Goal: Task Accomplishment & Management: Complete application form

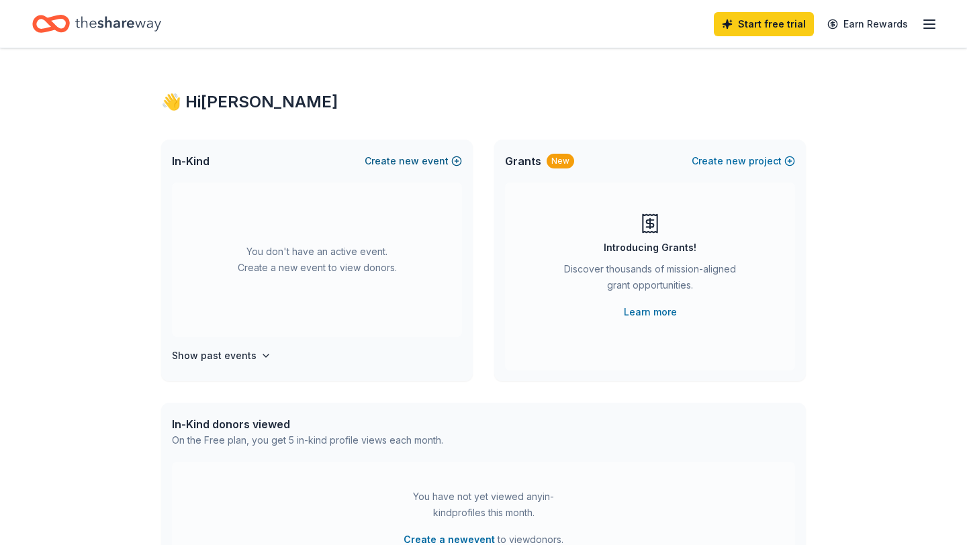
click at [416, 159] on span "new" at bounding box center [409, 161] width 20 height 16
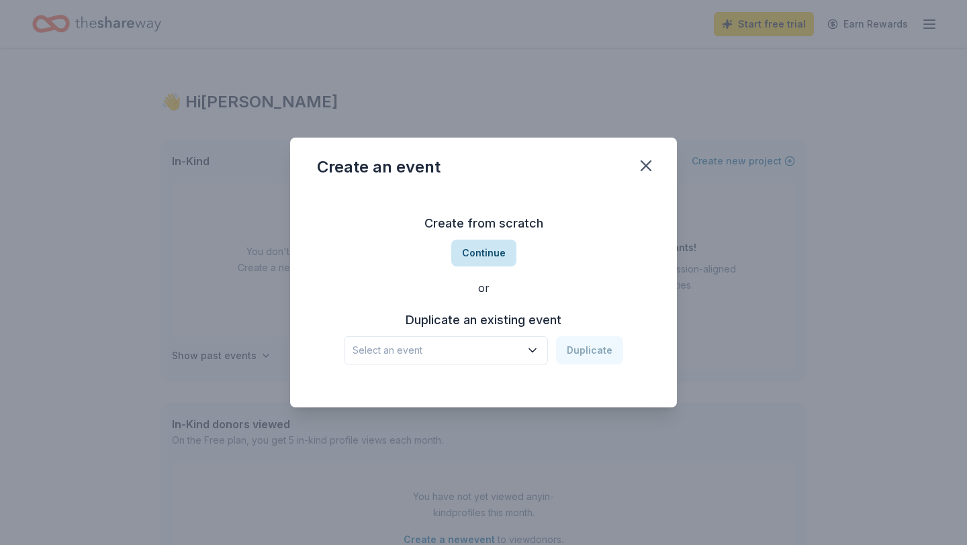
click at [488, 253] on button "Continue" at bounding box center [483, 253] width 65 height 27
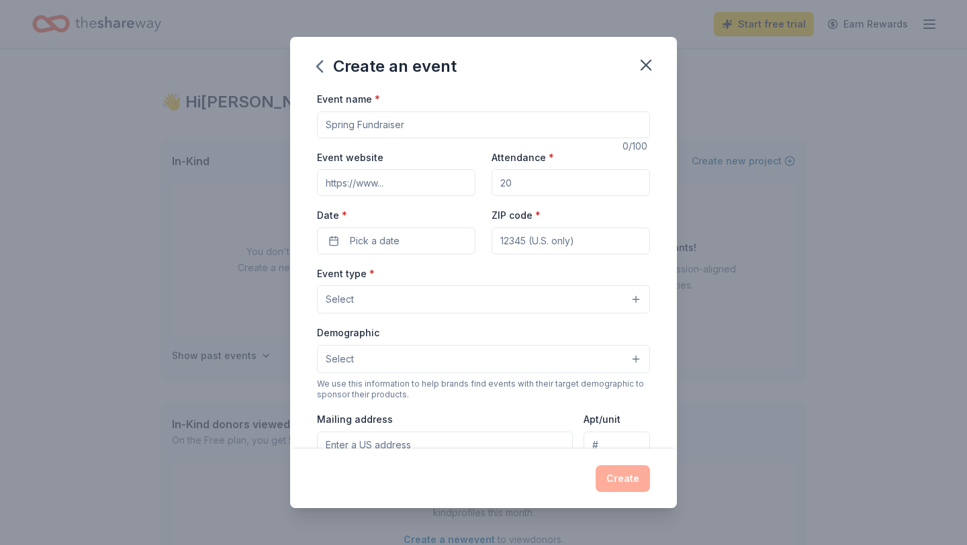
click at [424, 120] on input "Event name *" at bounding box center [483, 124] width 333 height 27
click at [424, 121] on input "Event name *" at bounding box center [483, 124] width 333 height 27
click at [424, 122] on input "Event name *" at bounding box center [483, 124] width 333 height 27
type input "F"
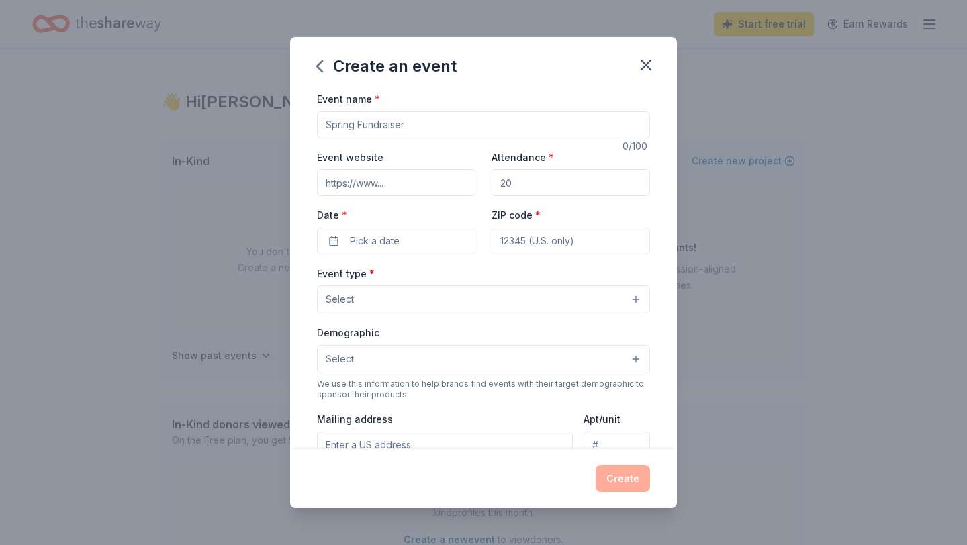
click at [511, 124] on input "Event name *" at bounding box center [483, 124] width 333 height 27
paste input "faculty"
click at [328, 124] on input "faculty" at bounding box center [483, 124] width 333 height 27
click at [504, 124] on input "Faculty" at bounding box center [483, 124] width 333 height 27
type input "Faculty Welcome Party"
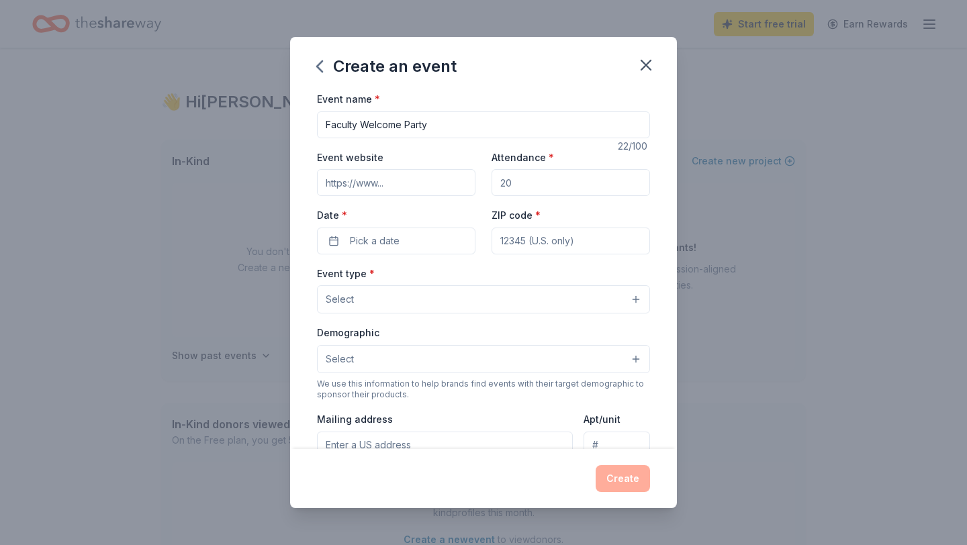
click at [437, 183] on input "Event website" at bounding box center [396, 182] width 159 height 27
type input "www.phillyserviceaward.com"
click at [543, 184] on input "Attendance *" at bounding box center [571, 182] width 159 height 27
click at [516, 182] on input "Attendance *" at bounding box center [571, 182] width 159 height 27
type input "1"
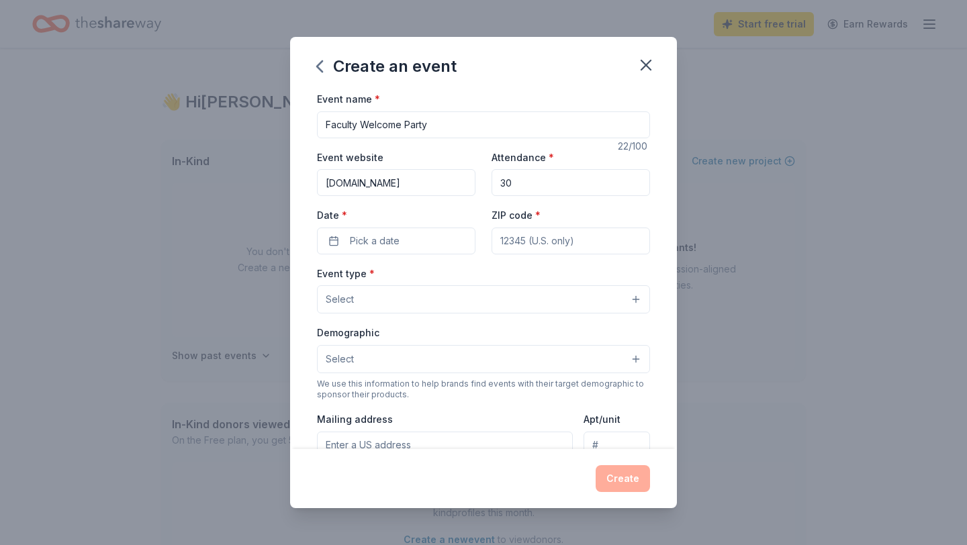
type input "3"
type input "30"
click at [419, 252] on button "Pick a date" at bounding box center [396, 241] width 159 height 27
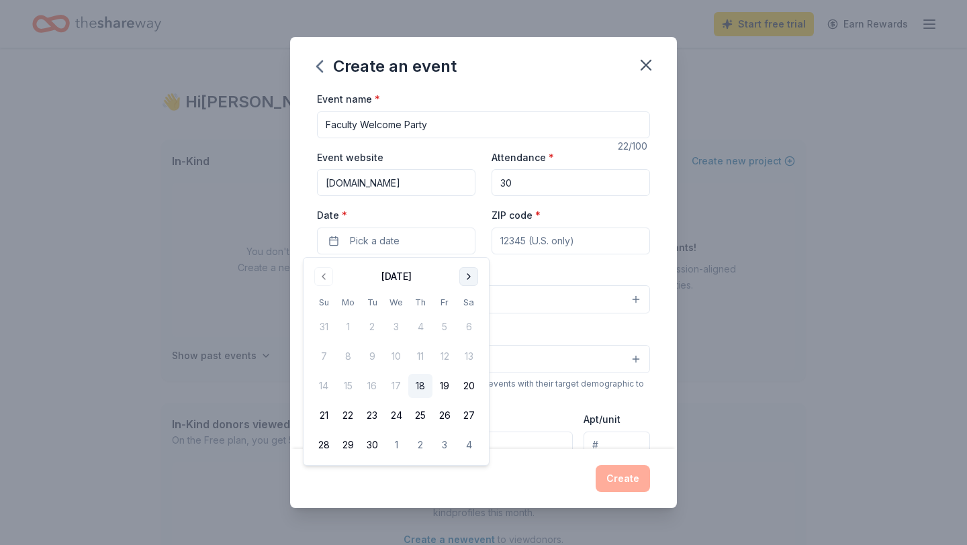
click at [471, 283] on button "Go to next month" at bounding box center [468, 276] width 19 height 19
click at [470, 282] on button "Go to next month" at bounding box center [468, 276] width 19 height 19
click at [352, 358] on button "3" at bounding box center [348, 357] width 24 height 24
click at [529, 244] on input "ZIP code *" at bounding box center [571, 241] width 159 height 27
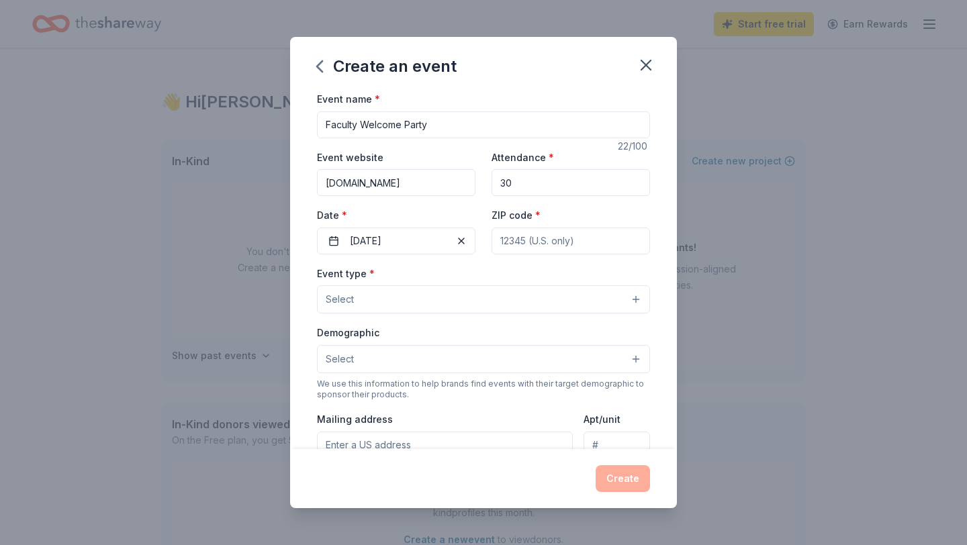
type input "19010"
type input "1149 W Lancaster Ave, Suite U-3"
type input "Second Floor"
click at [401, 306] on button "Select" at bounding box center [483, 299] width 333 height 28
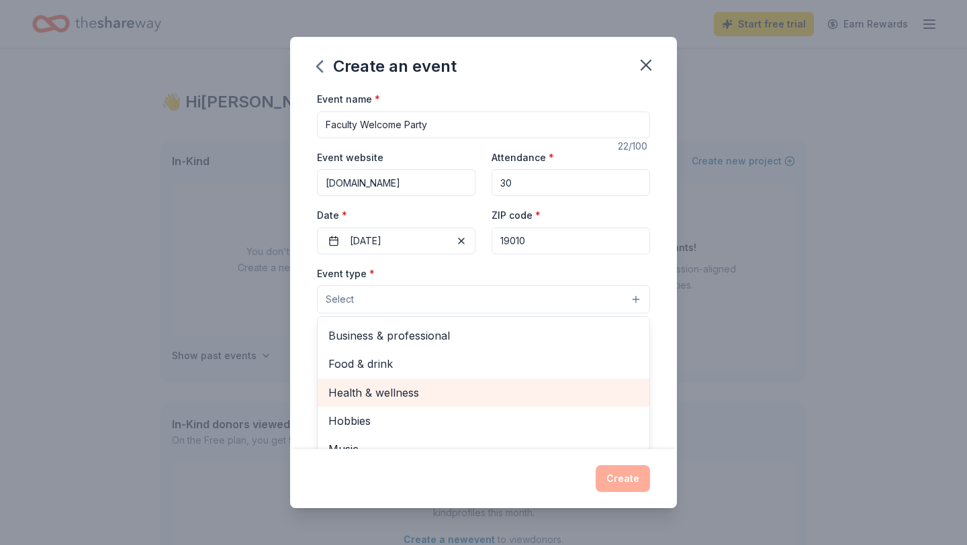
scroll to position [44, 0]
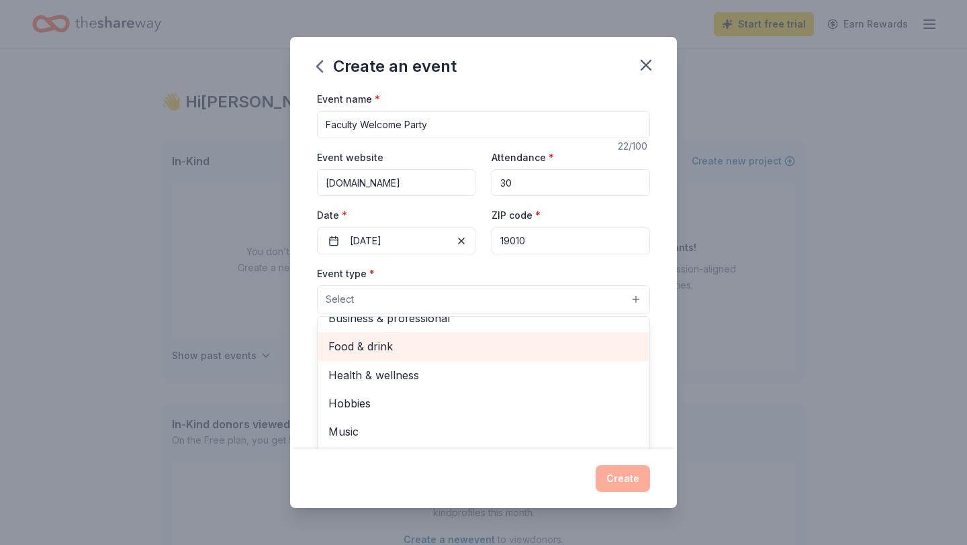
click at [413, 343] on span "Food & drink" at bounding box center [483, 346] width 310 height 17
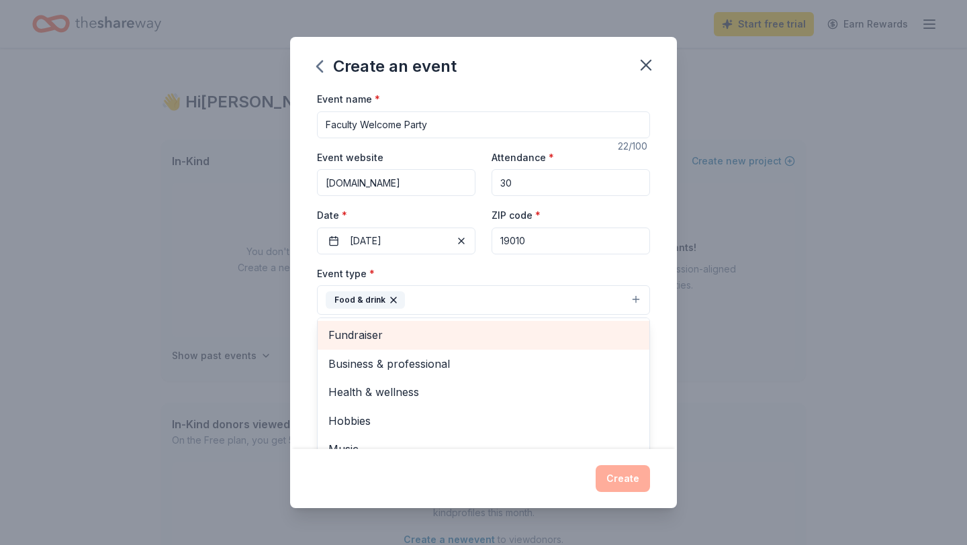
click at [410, 337] on span "Fundraiser" at bounding box center [483, 334] width 310 height 17
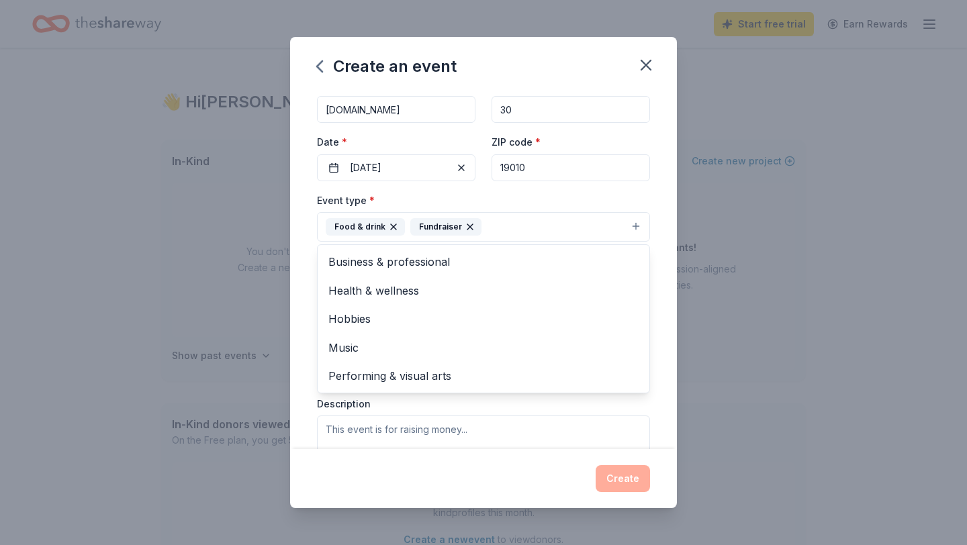
scroll to position [85, 0]
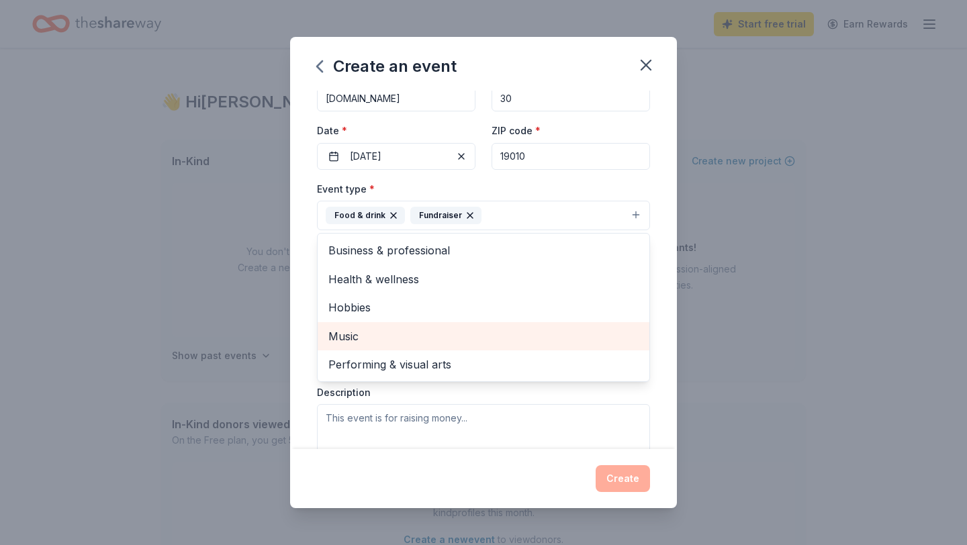
click at [397, 344] on span "Music" at bounding box center [483, 336] width 310 height 17
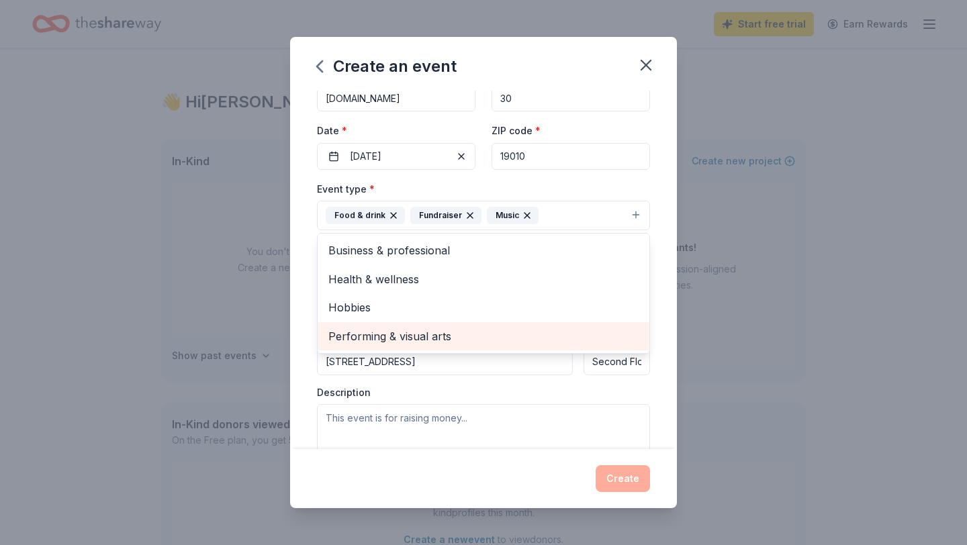
click at [402, 330] on span "Performing & visual arts" at bounding box center [483, 336] width 310 height 17
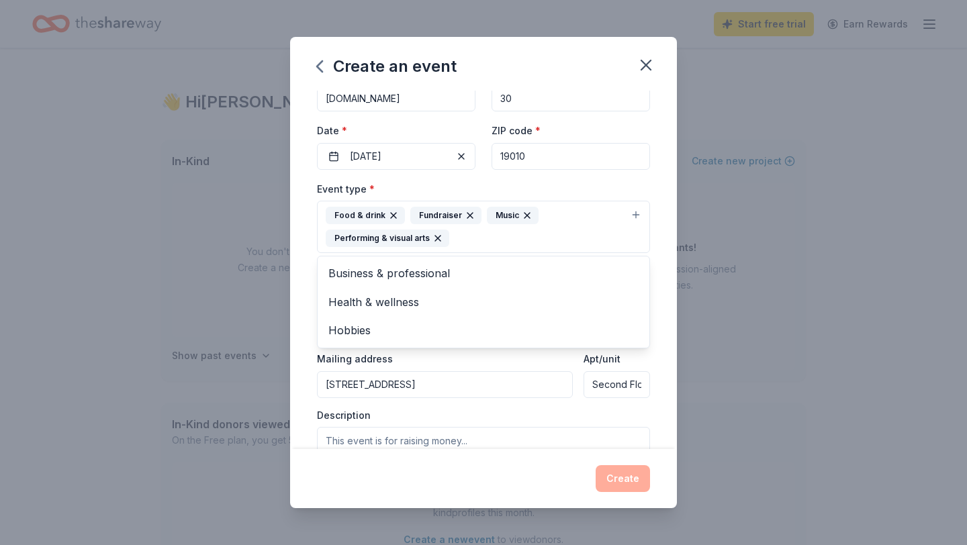
click at [458, 369] on div "Event type * Food & drink Fundraiser Music Performing & visual arts Business & …" at bounding box center [483, 334] width 333 height 307
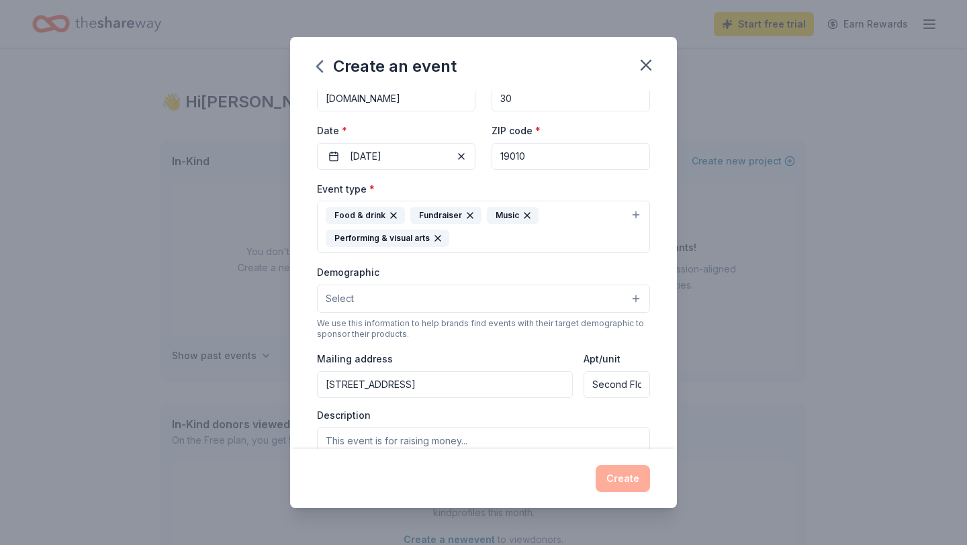
click at [457, 299] on button "Select" at bounding box center [483, 299] width 333 height 28
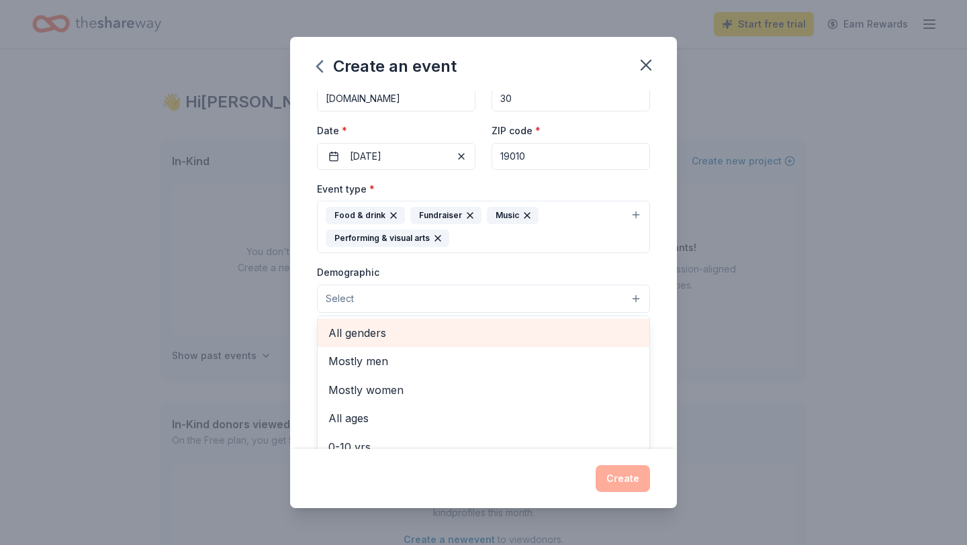
click at [435, 335] on span "All genders" at bounding box center [483, 332] width 310 height 17
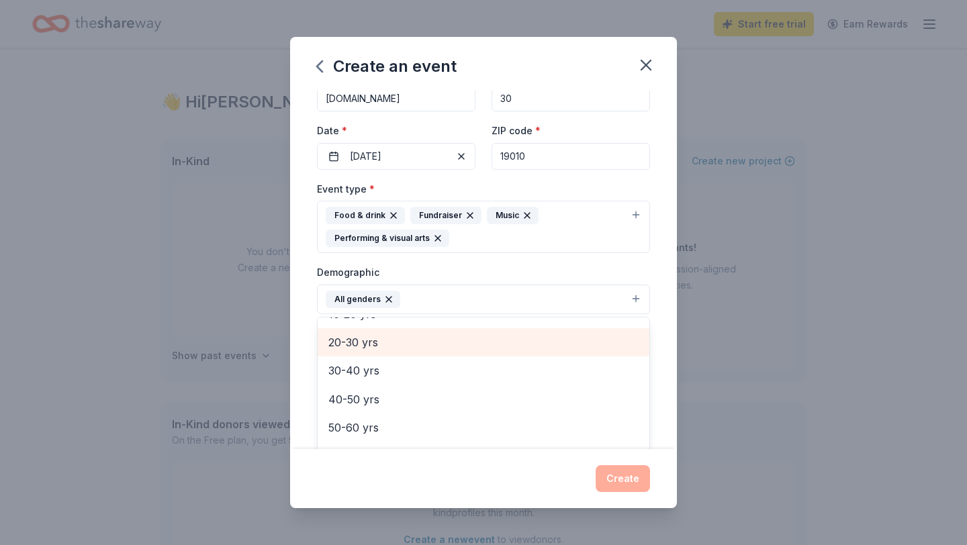
scroll to position [135, 0]
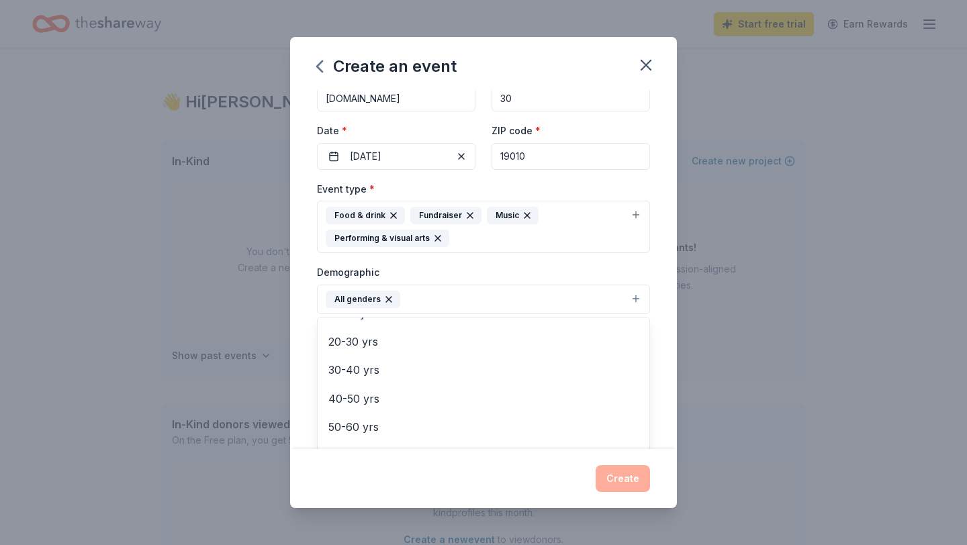
click at [640, 273] on div "Demographic All genders Mostly men Mostly women All ages 0-10 yrs 10-20 yrs 20-…" at bounding box center [483, 289] width 333 height 50
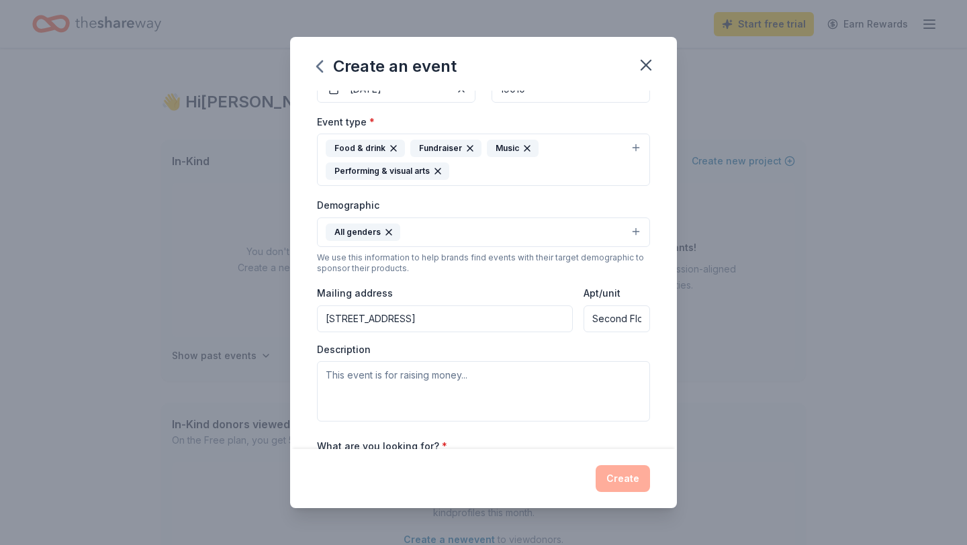
scroll to position [156, 0]
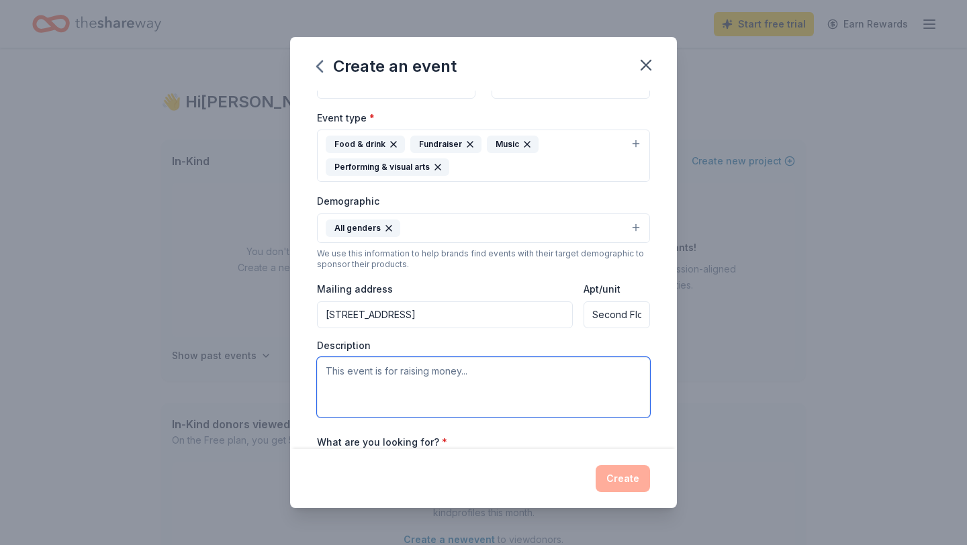
click at [525, 385] on textarea at bounding box center [483, 387] width 333 height 60
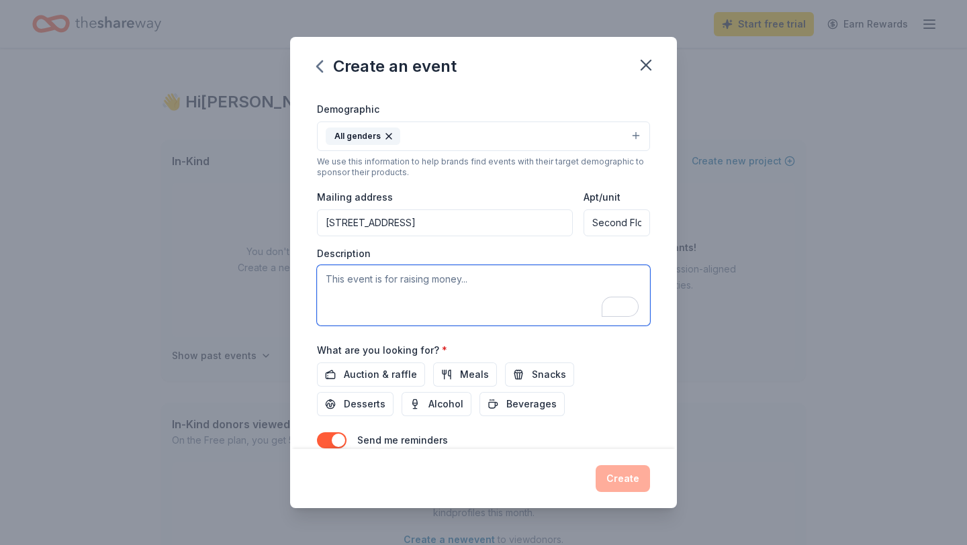
scroll to position [309, 0]
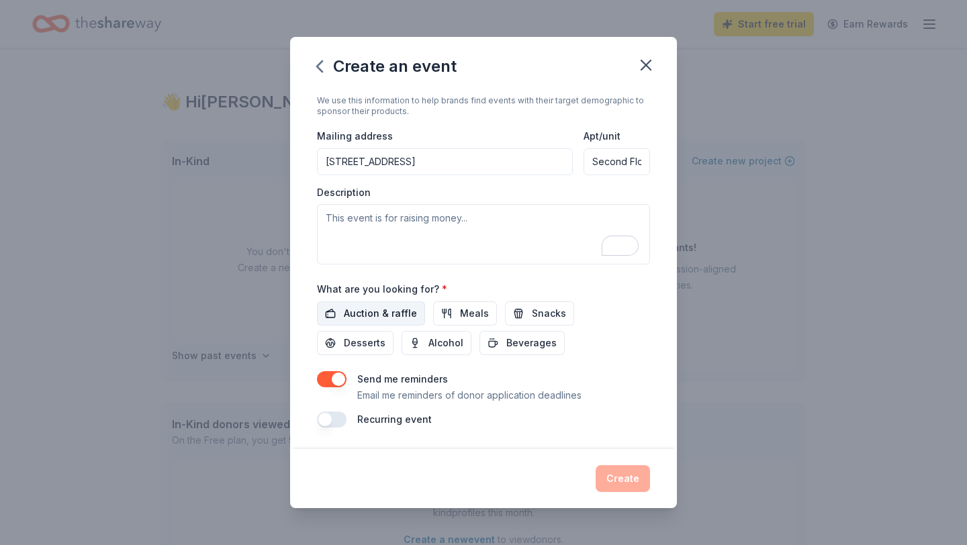
click at [381, 319] on span "Auction & raffle" at bounding box center [380, 314] width 73 height 16
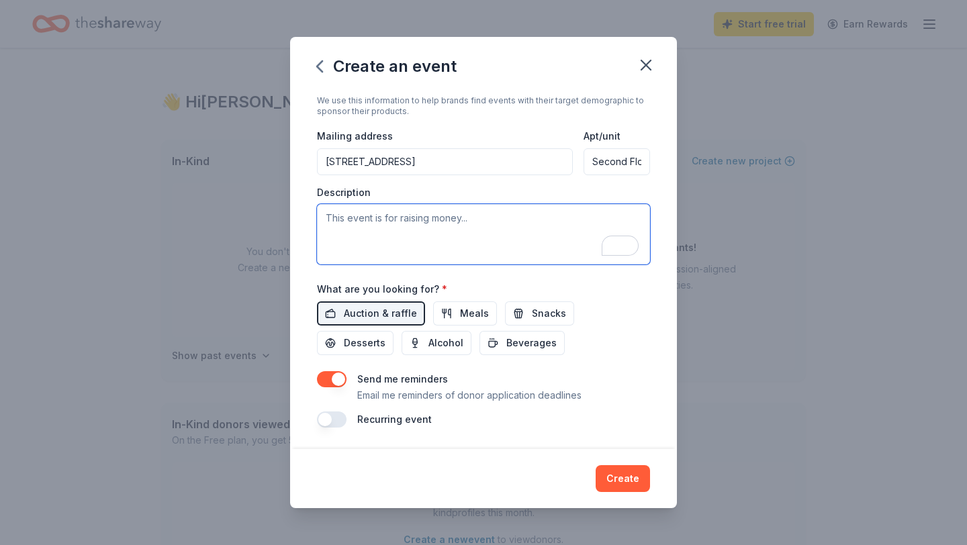
click at [422, 220] on textarea "To enrich screen reader interactions, please activate Accessibility in Grammarl…" at bounding box center [483, 234] width 333 height 60
click at [418, 226] on textarea "To enrich screen reader interactions, please activate Accessibility in Grammarl…" at bounding box center [483, 234] width 333 height 60
paste textarea "The Philly Service Award, the first city-wide community service competition ope…"
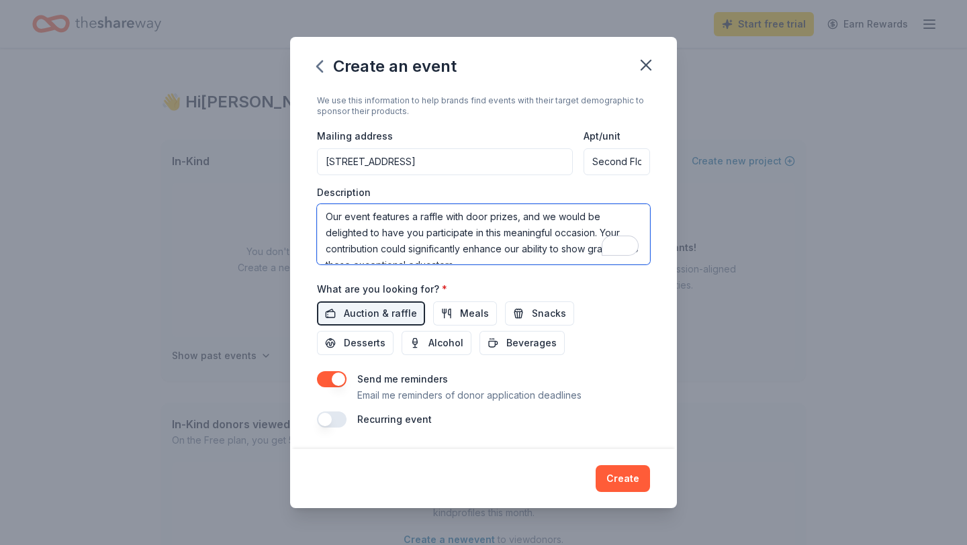
scroll to position [0, 0]
type textarea "The Philly Service Award, the first city-wide community service competition ope…"
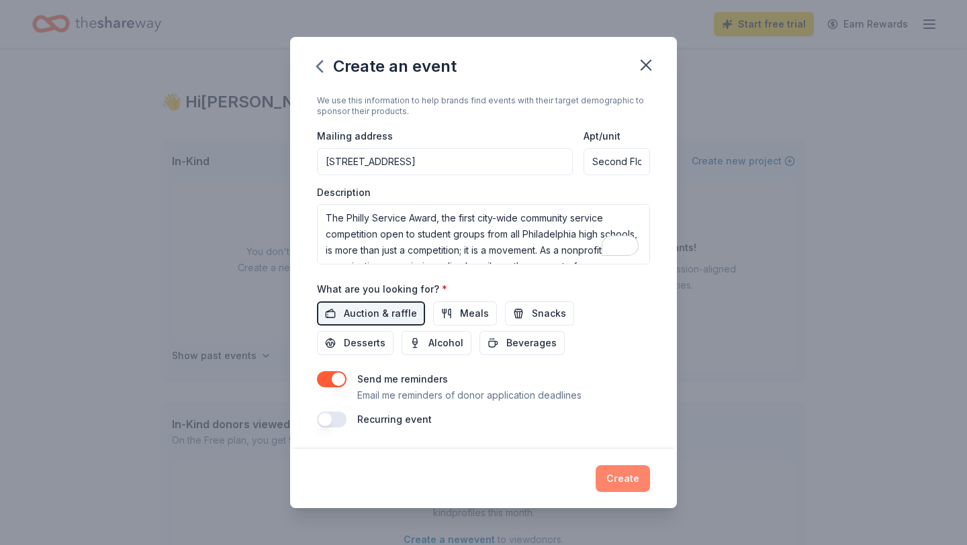
click at [617, 479] on button "Create" at bounding box center [623, 478] width 54 height 27
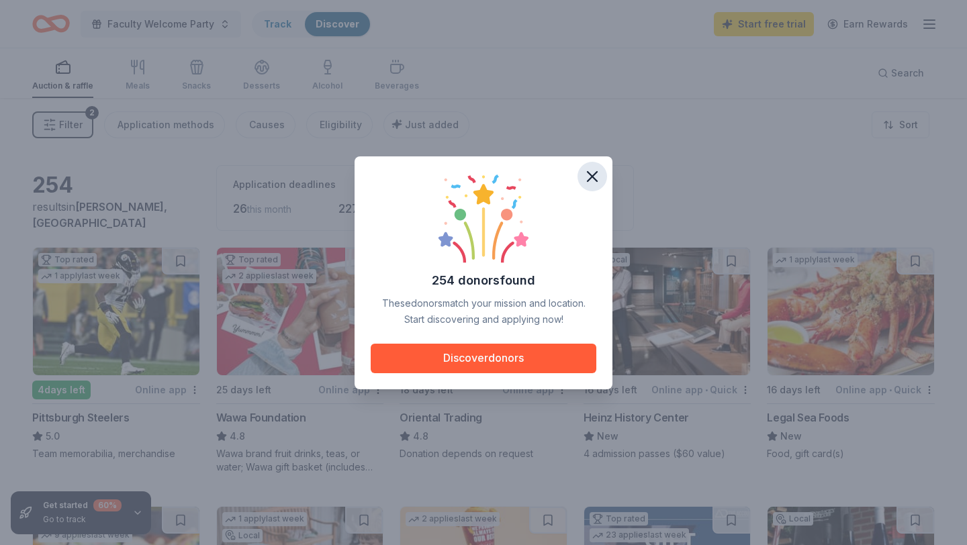
click at [590, 177] on icon "button" at bounding box center [592, 176] width 9 height 9
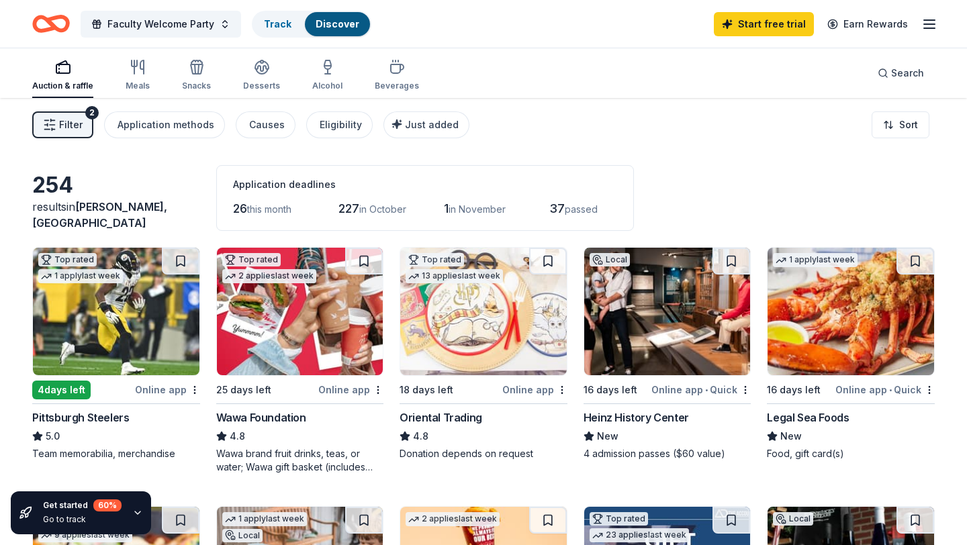
click at [71, 130] on span "Filter" at bounding box center [71, 125] width 24 height 16
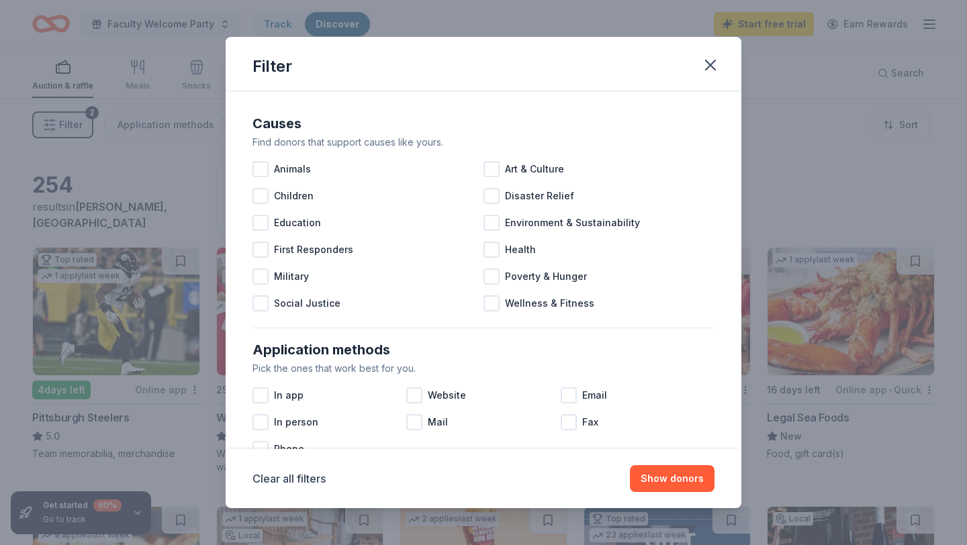
click at [711, 84] on div "Filter" at bounding box center [484, 64] width 516 height 54
click at [712, 62] on icon "button" at bounding box center [710, 64] width 9 height 9
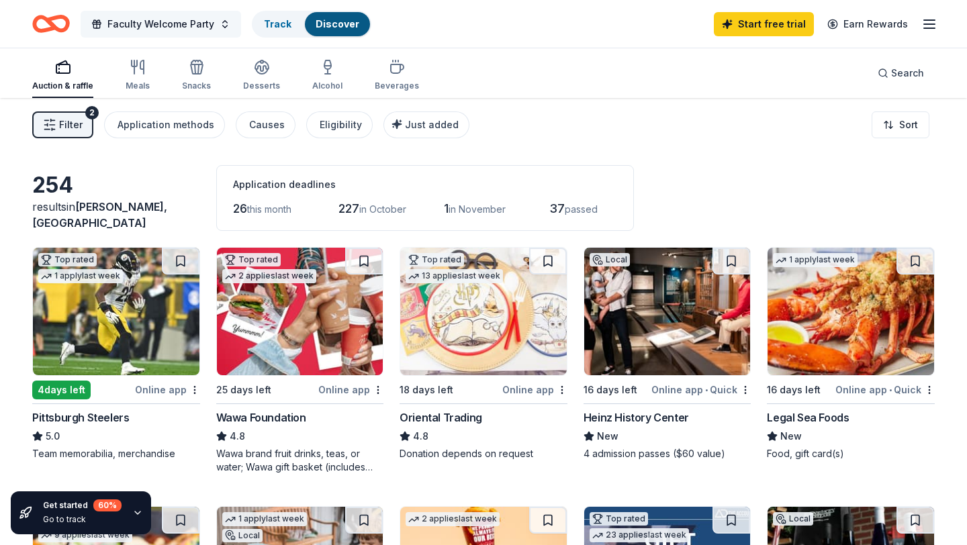
click at [205, 22] on span "Faculty Welcome Party" at bounding box center [160, 24] width 107 height 16
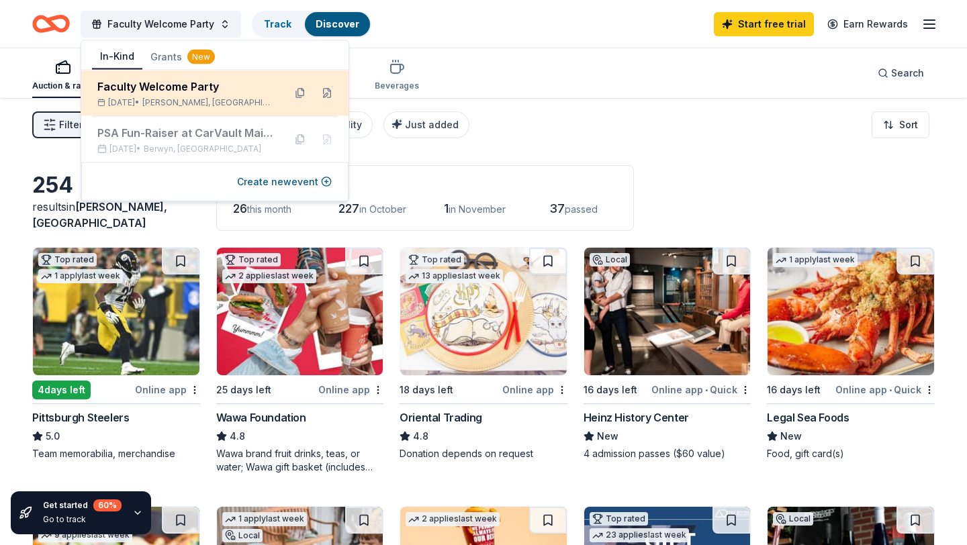
click at [201, 87] on div "Faculty Welcome Party" at bounding box center [185, 87] width 176 height 16
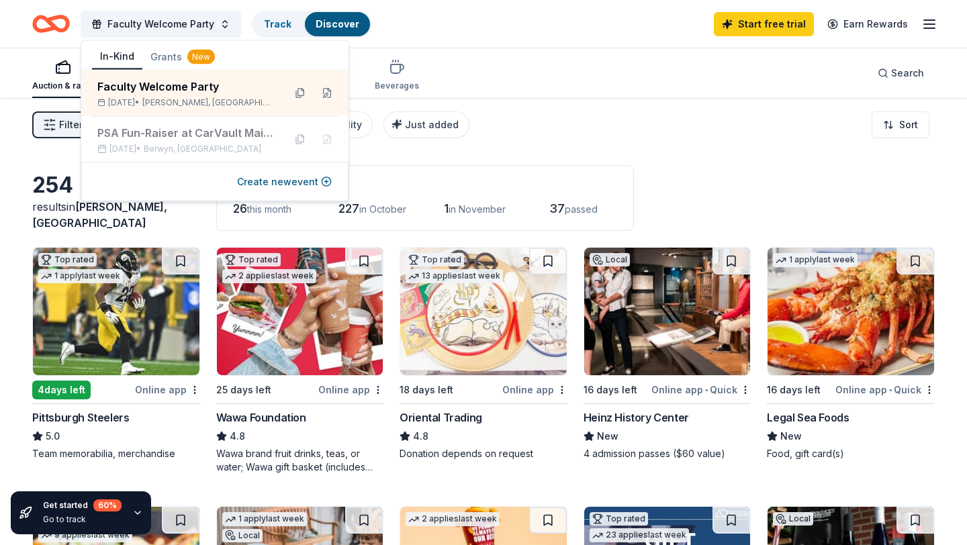
click at [690, 108] on div "Filter 2 Application methods Causes Eligibility Just added Sort" at bounding box center [483, 125] width 967 height 54
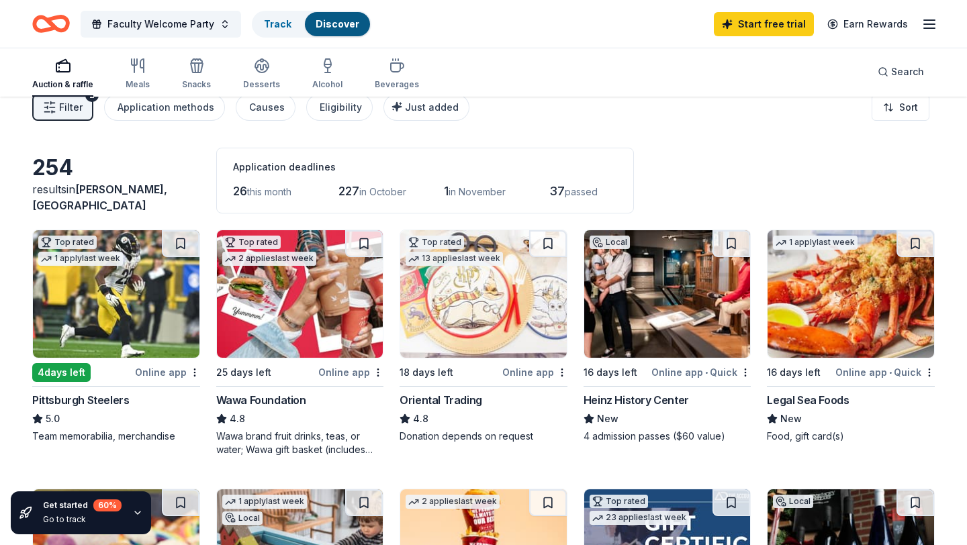
scroll to position [19, 0]
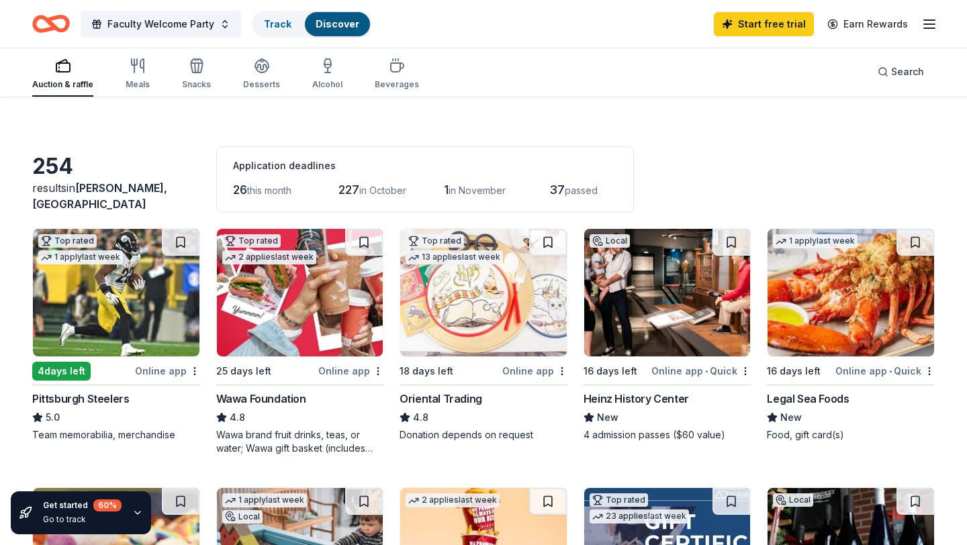
click at [704, 322] on img at bounding box center [667, 293] width 167 height 128
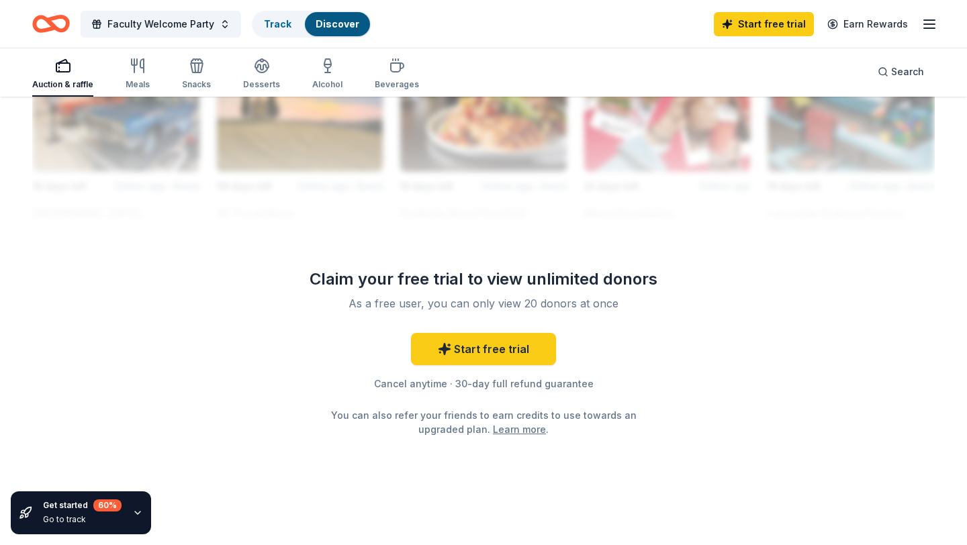
scroll to position [1274, 0]
click at [551, 359] on link "Start free trial" at bounding box center [483, 348] width 145 height 32
click at [535, 353] on link "Start free trial" at bounding box center [483, 348] width 145 height 32
click at [471, 357] on link "Start free trial" at bounding box center [483, 348] width 145 height 32
click at [471, 358] on link "Start free trial" at bounding box center [483, 348] width 145 height 32
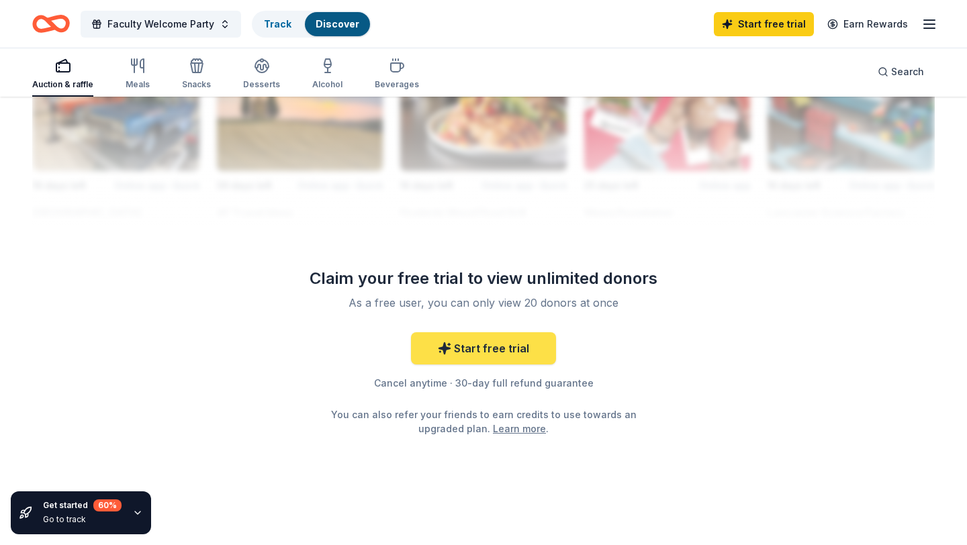
click at [471, 358] on link "Start free trial" at bounding box center [483, 348] width 145 height 32
click at [471, 357] on link "Start free trial" at bounding box center [483, 348] width 145 height 32
click at [129, 512] on div "Get started 60 % Go to track" at bounding box center [81, 513] width 140 height 43
click at [448, 348] on icon at bounding box center [444, 348] width 11 height 11
click at [446, 340] on link "Start free trial" at bounding box center [483, 348] width 145 height 32
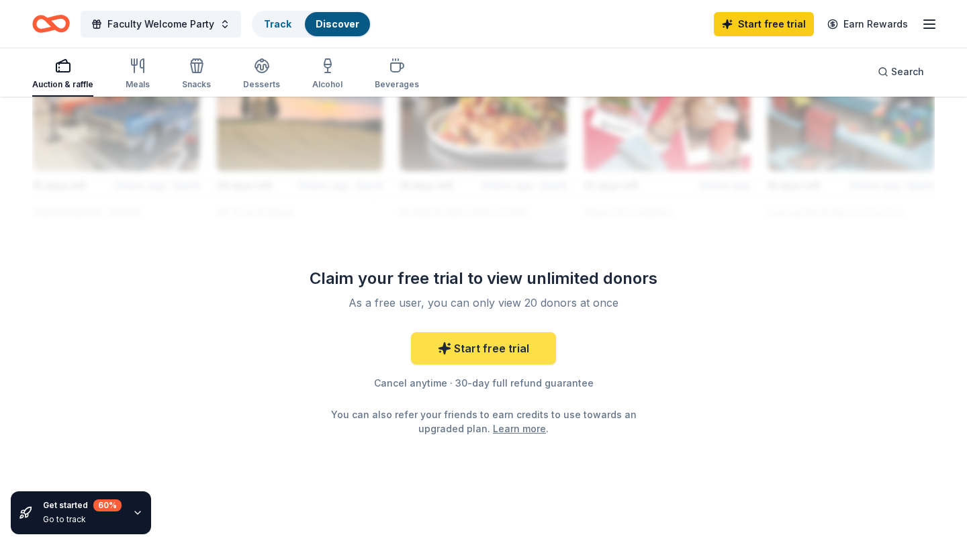
click at [446, 340] on link "Start free trial" at bounding box center [483, 348] width 145 height 32
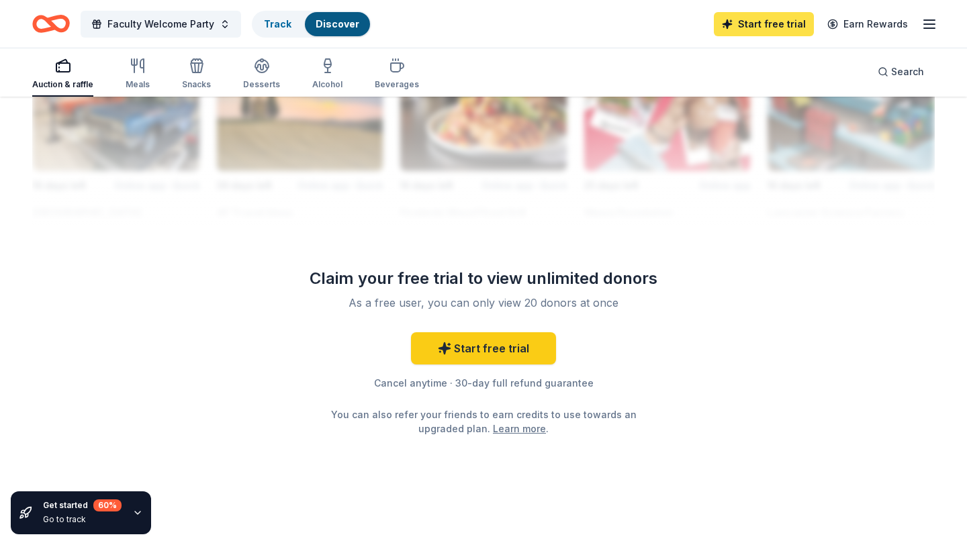
click at [787, 19] on link "Start free trial" at bounding box center [764, 24] width 100 height 24
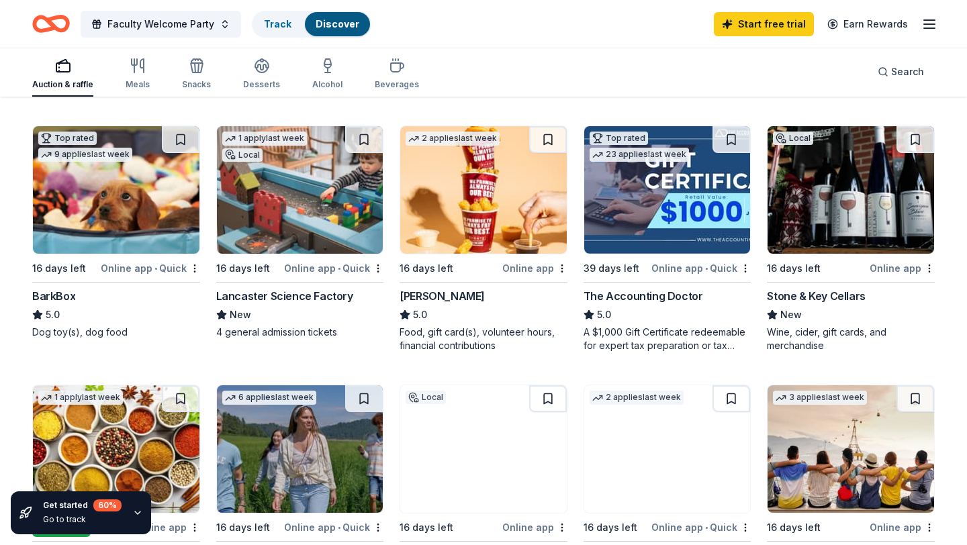
scroll to position [0, 0]
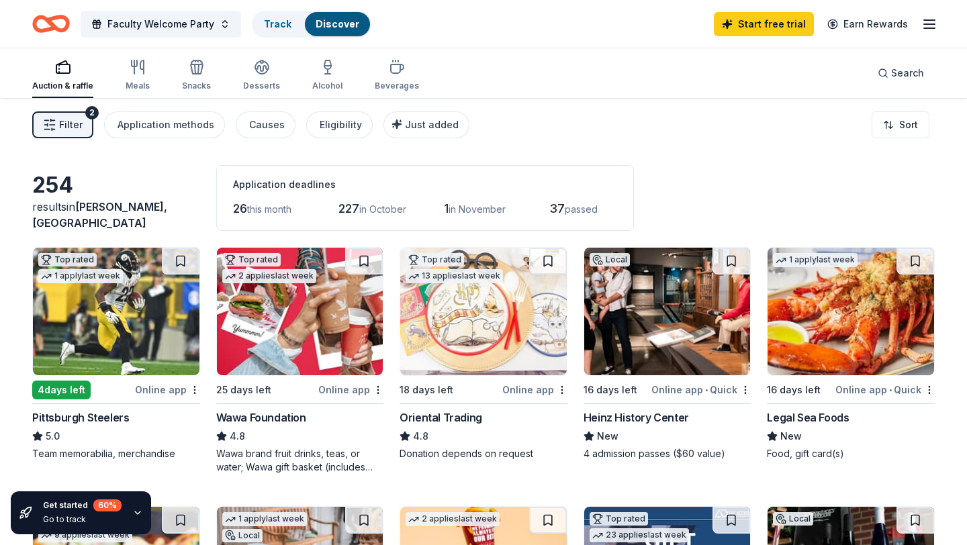
click at [159, 64] on div "Auction & raffle Meals Snacks Desserts Alcohol Beverages" at bounding box center [225, 76] width 387 height 44
click at [150, 62] on div "Auction & raffle Meals Snacks Desserts Alcohol Beverages" at bounding box center [225, 76] width 387 height 44
click at [134, 63] on icon "button" at bounding box center [134, 66] width 0 height 13
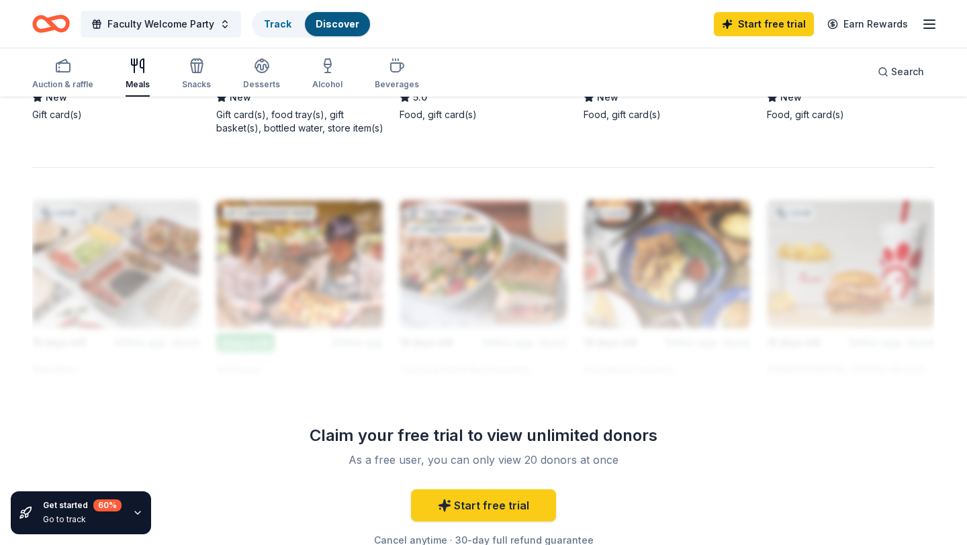
scroll to position [1277, 0]
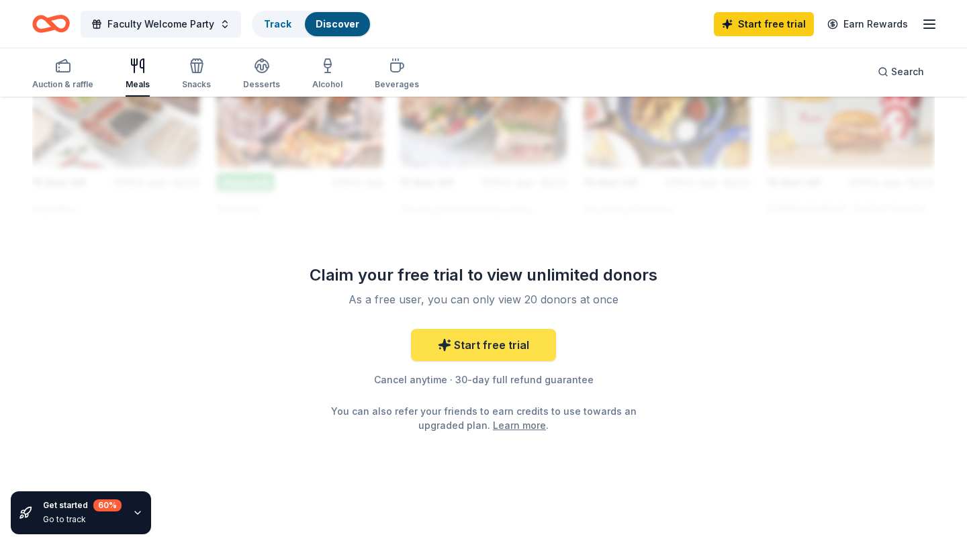
click at [490, 348] on link "Start free trial" at bounding box center [483, 345] width 145 height 32
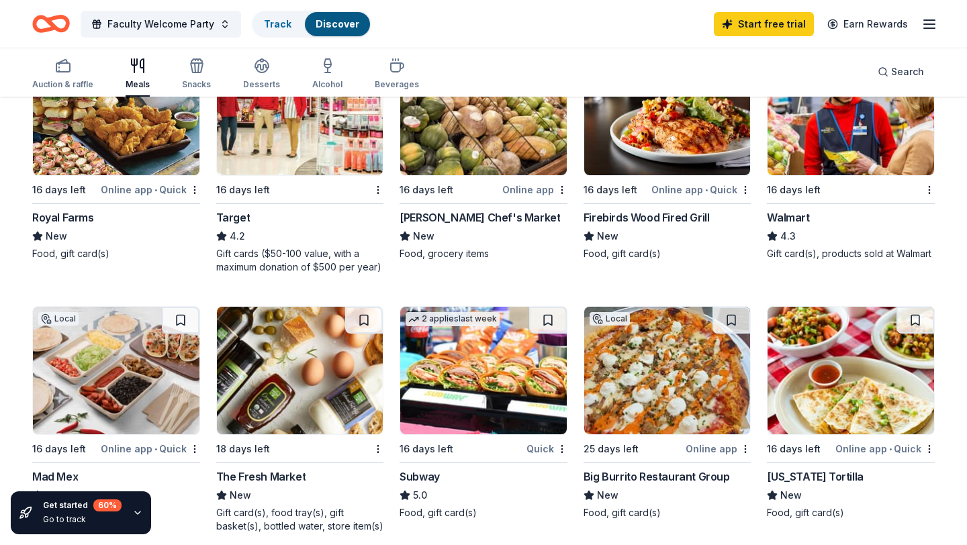
scroll to position [727, 0]
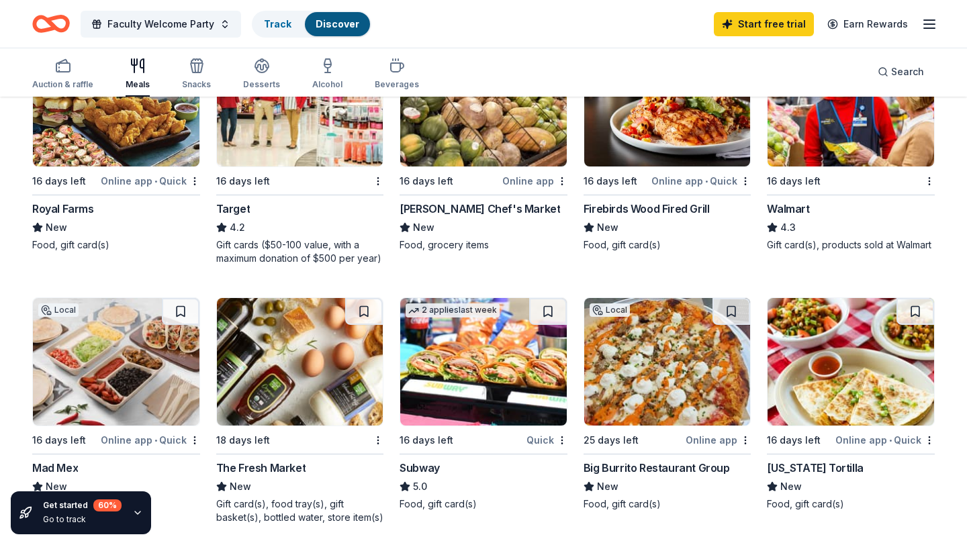
click at [291, 406] on img at bounding box center [300, 362] width 167 height 128
click at [798, 6] on div "Faculty Welcome Party Track Discover Start free trial Earn Rewards" at bounding box center [483, 24] width 967 height 48
click at [798, 27] on link "Start free trial" at bounding box center [764, 24] width 100 height 24
click at [928, 20] on line "button" at bounding box center [929, 20] width 11 height 0
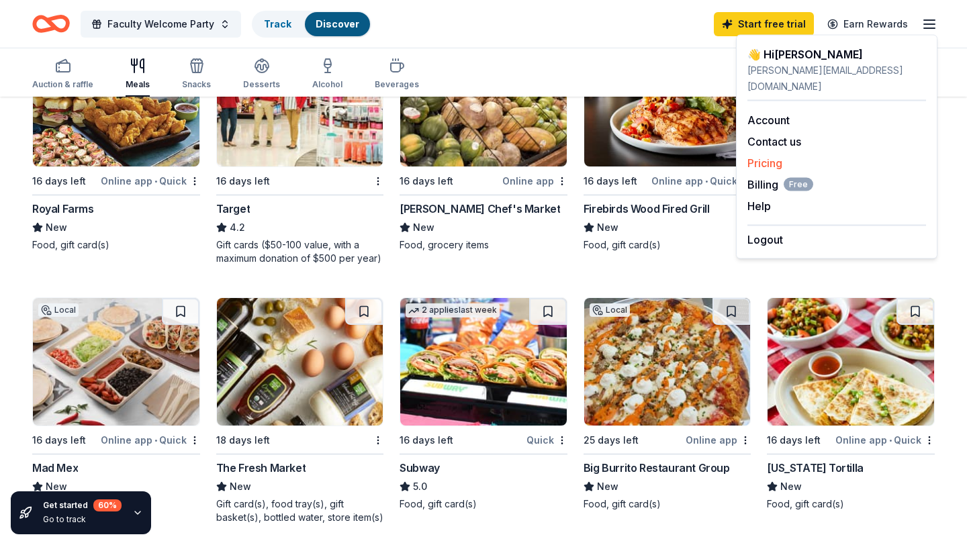
click at [786, 155] on div "Pricing" at bounding box center [837, 163] width 179 height 16
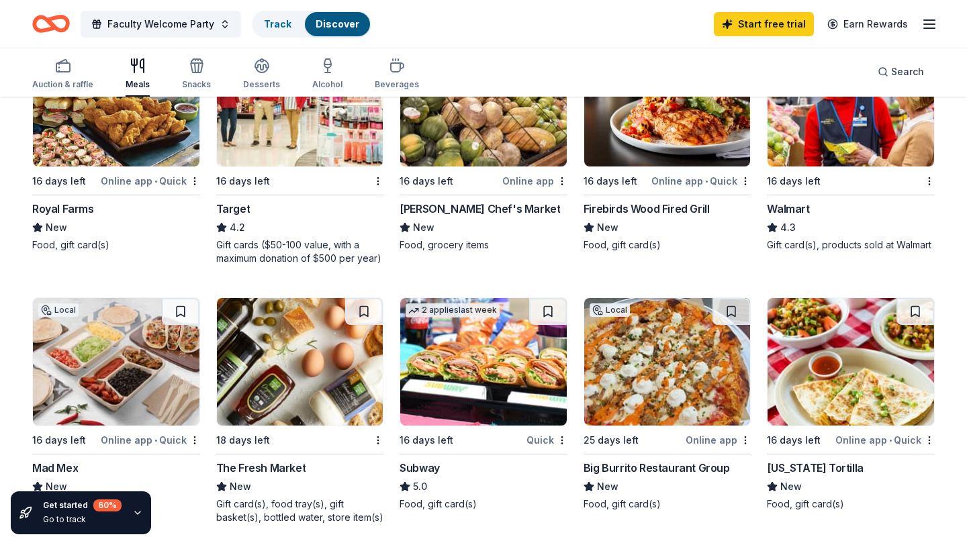
scroll to position [731, 0]
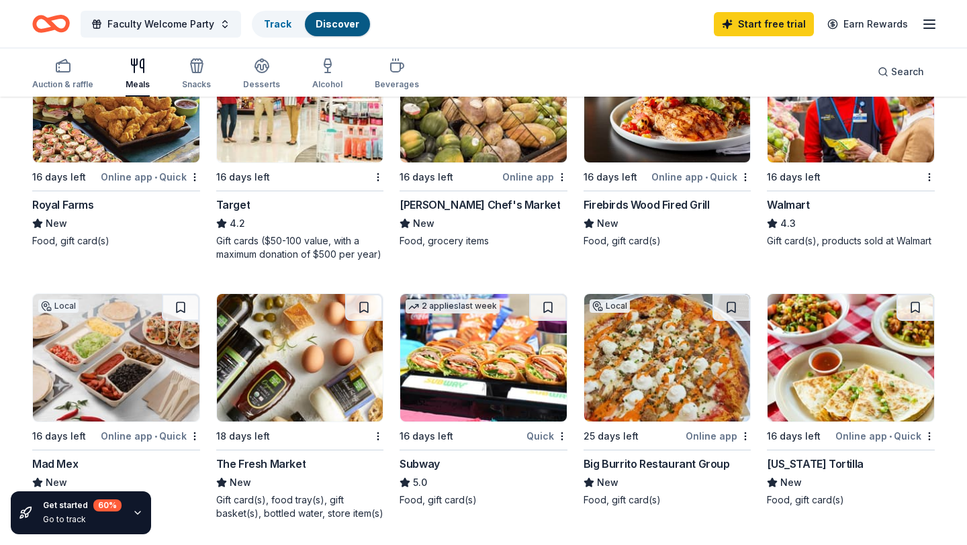
click at [310, 157] on img at bounding box center [300, 99] width 167 height 128
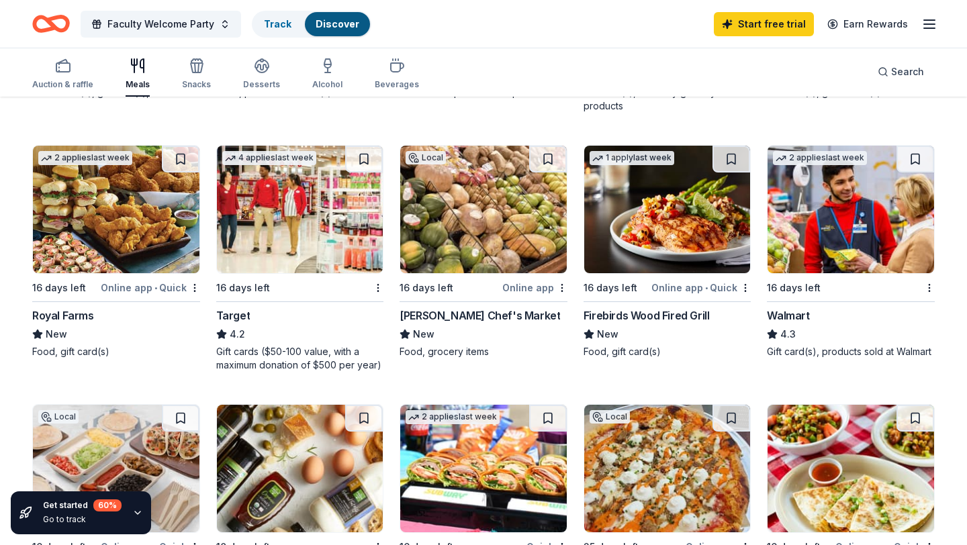
scroll to position [619, 0]
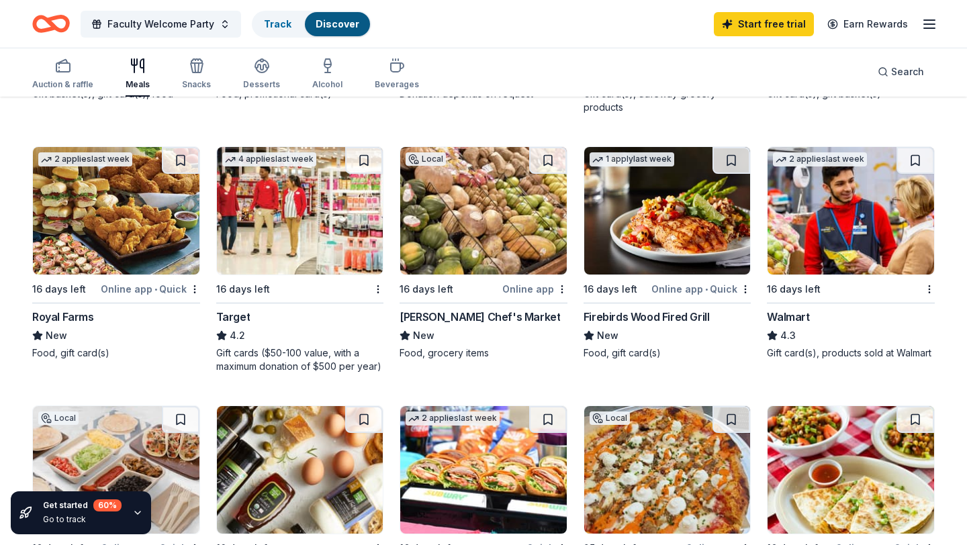
click at [713, 229] on img at bounding box center [667, 211] width 167 height 128
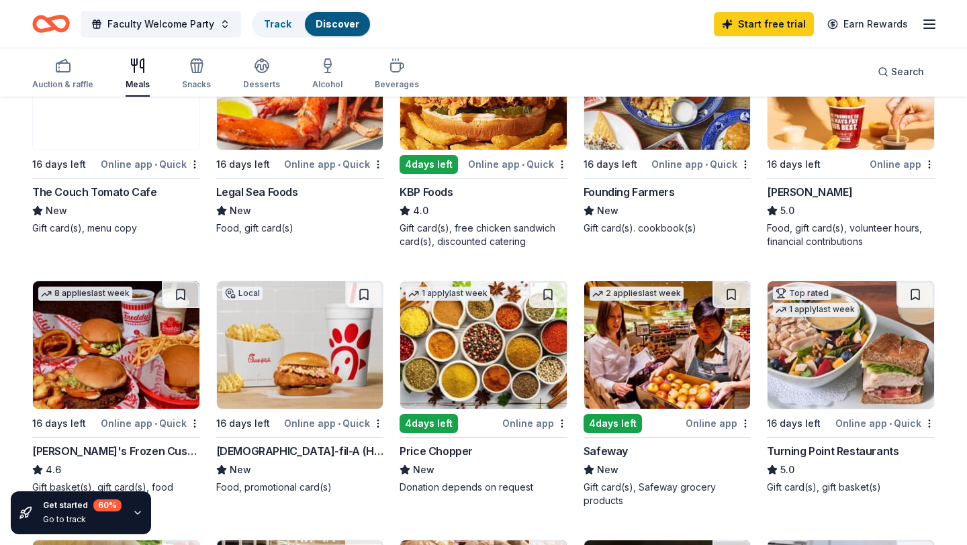
scroll to position [148, 0]
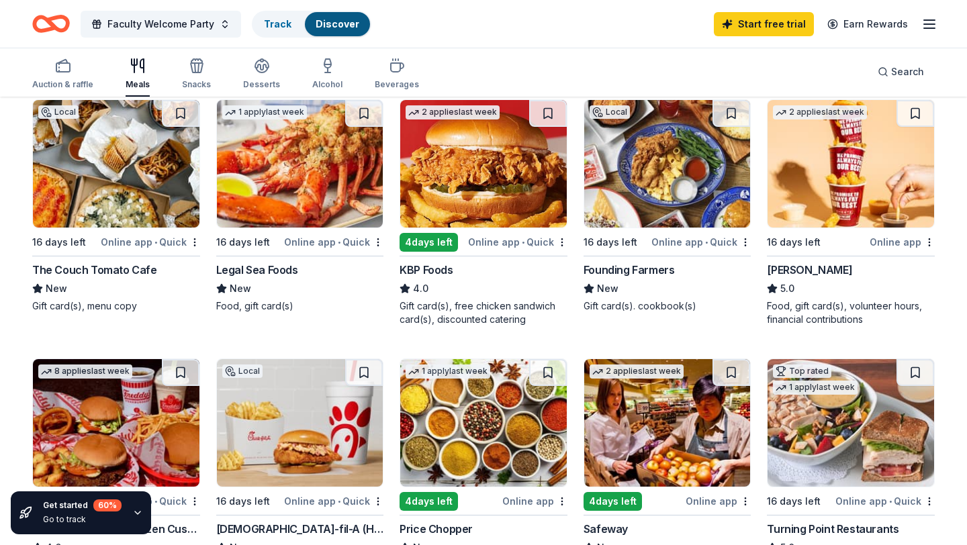
click at [110, 265] on div "The Couch Tomato Cafe" at bounding box center [94, 270] width 125 height 16
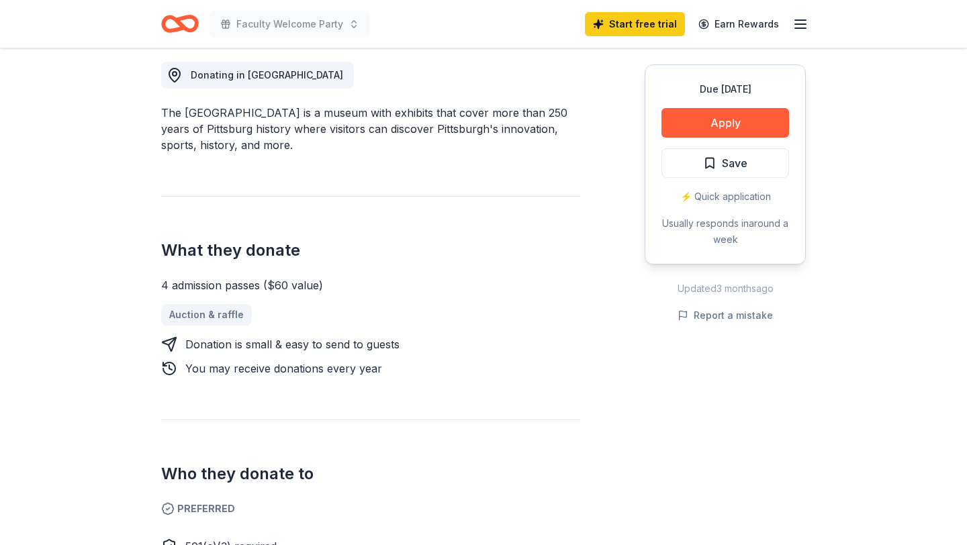
scroll to position [464, 0]
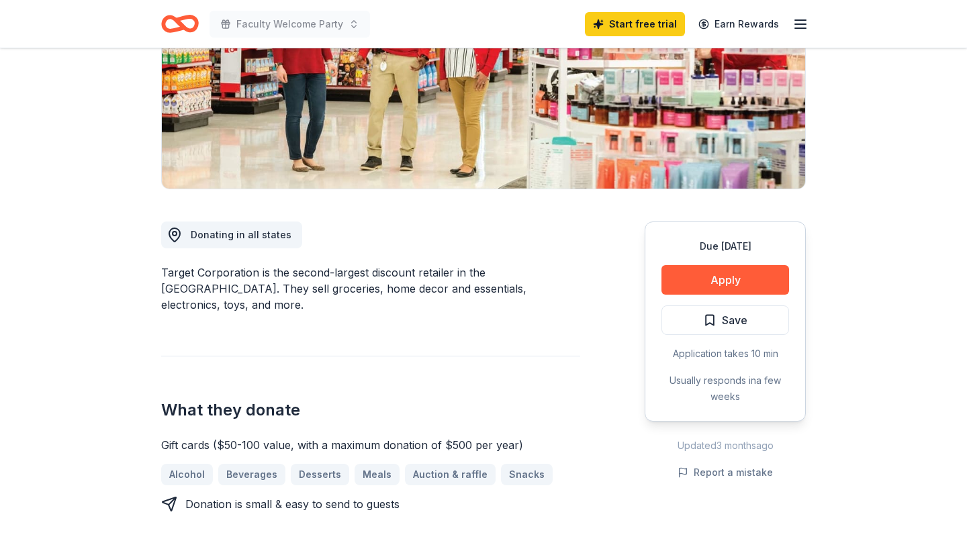
scroll to position [220, 0]
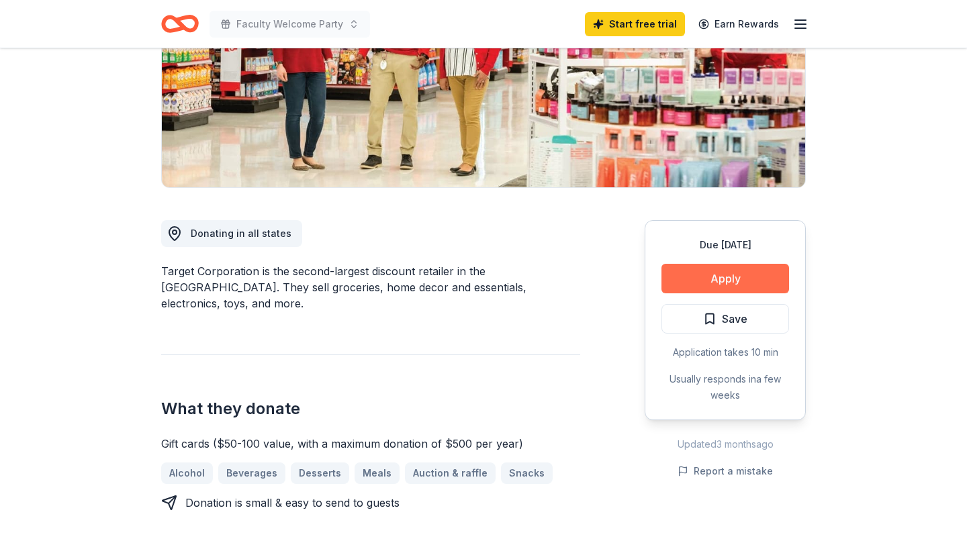
click at [728, 282] on button "Apply" at bounding box center [726, 279] width 128 height 30
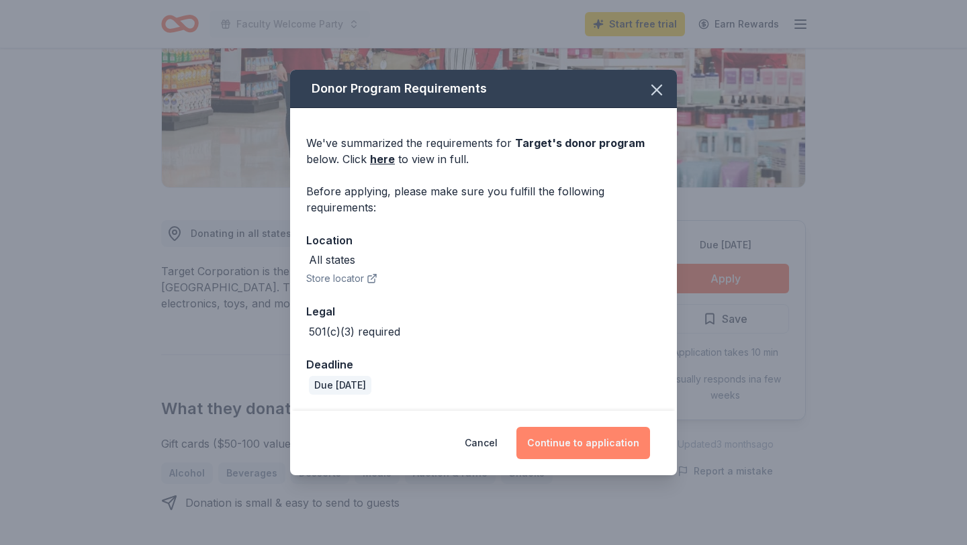
click at [591, 434] on button "Continue to application" at bounding box center [583, 443] width 134 height 32
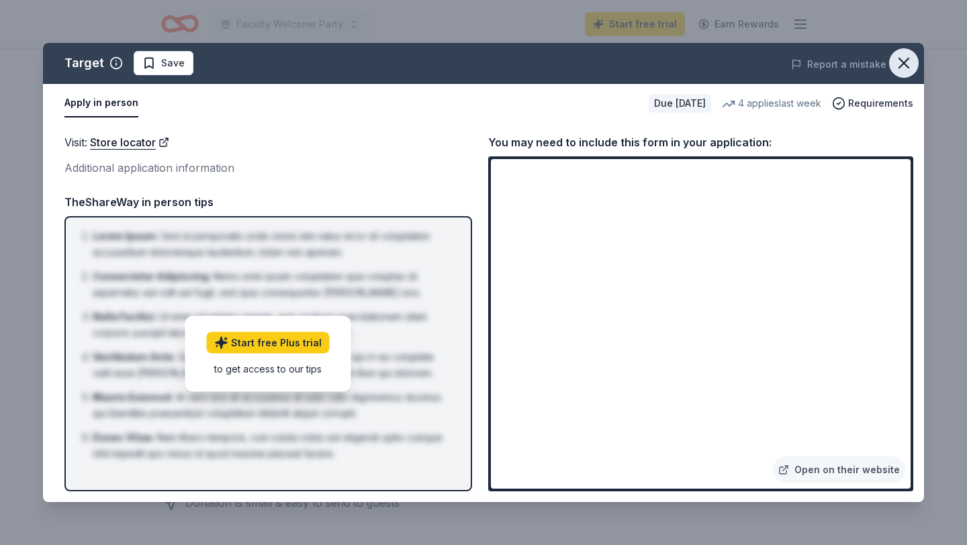
click at [901, 57] on icon "button" at bounding box center [904, 63] width 19 height 19
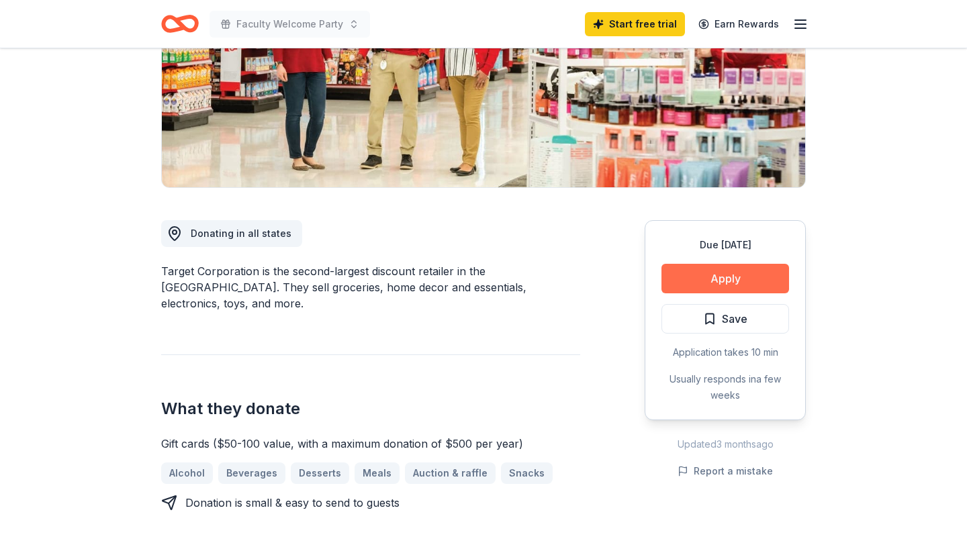
scroll to position [0, 0]
